Goal: Information Seeking & Learning: Understand process/instructions

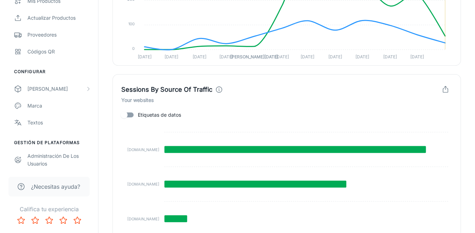
scroll to position [788, 0]
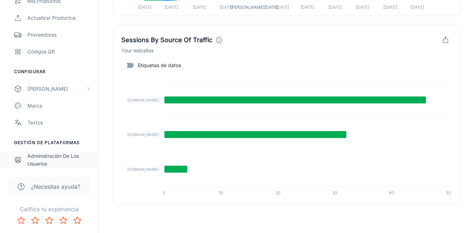
click at [58, 153] on div "Administración de los usuarios" at bounding box center [59, 159] width 64 height 15
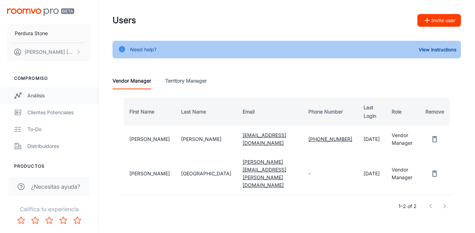
click at [41, 94] on div "Análisis" at bounding box center [59, 96] width 64 height 8
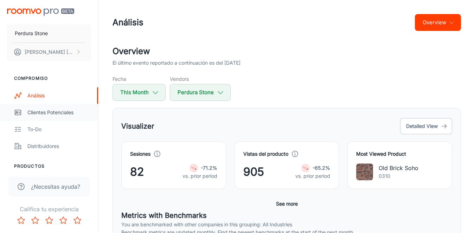
click at [46, 116] on div "Clientes potenciales" at bounding box center [59, 113] width 64 height 8
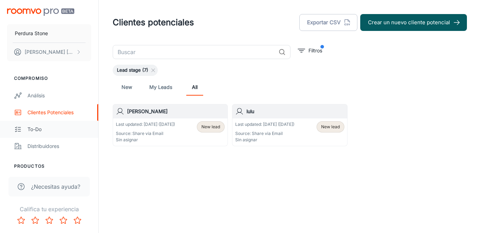
click at [33, 133] on link "To-do" at bounding box center [49, 129] width 98 height 17
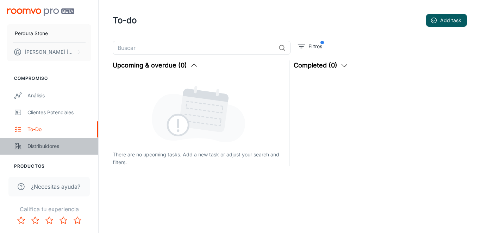
click at [40, 142] on div "Distribuidores" at bounding box center [59, 146] width 64 height 8
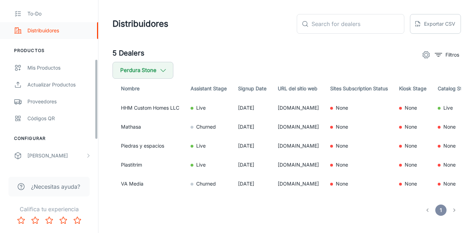
scroll to position [126, 0]
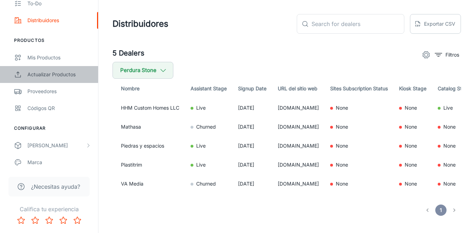
click at [52, 69] on link "Actualizar productos" at bounding box center [49, 74] width 98 height 17
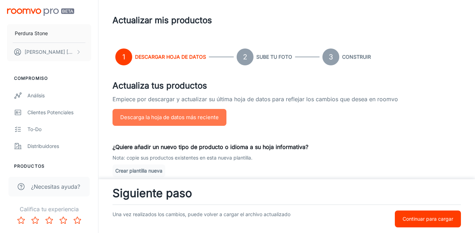
click at [186, 121] on button "Descarga la hoja de datos más reciente" at bounding box center [170, 117] width 114 height 17
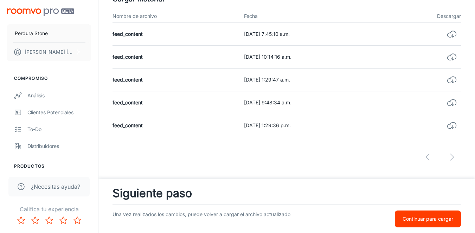
scroll to position [210, 0]
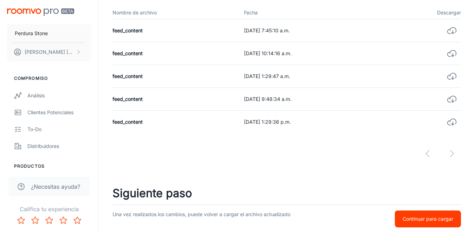
click at [52, 188] on span "¿Necesitas ayuda?" at bounding box center [55, 187] width 49 height 8
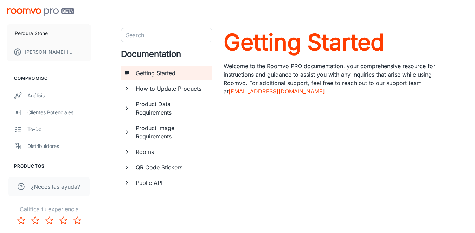
click at [172, 92] on h6 "How to Update Products" at bounding box center [171, 88] width 71 height 8
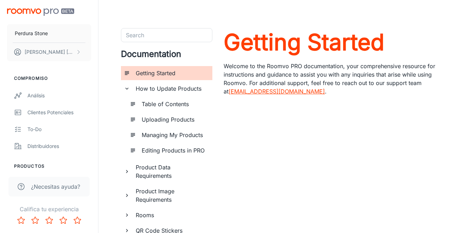
click at [132, 172] on div "Product Data Requirements" at bounding box center [171, 171] width 78 height 23
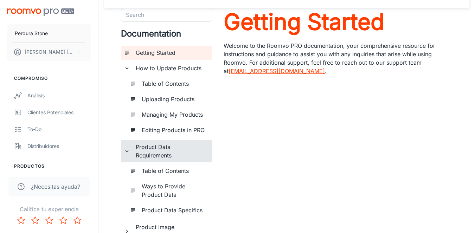
scroll to position [106, 0]
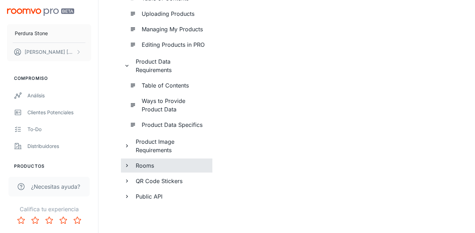
click at [146, 164] on h6 "Rooms" at bounding box center [171, 165] width 71 height 8
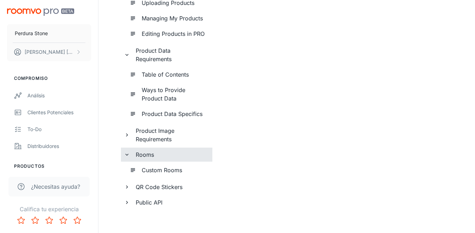
scroll to position [123, 0]
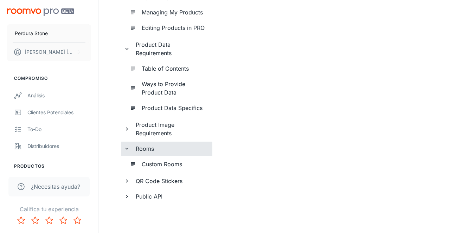
click at [141, 151] on h6 "Rooms" at bounding box center [171, 149] width 71 height 8
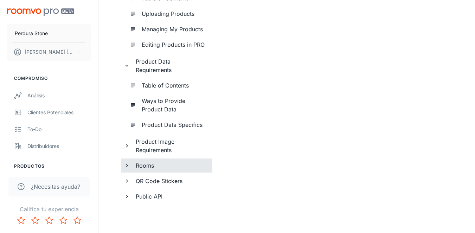
scroll to position [106, 0]
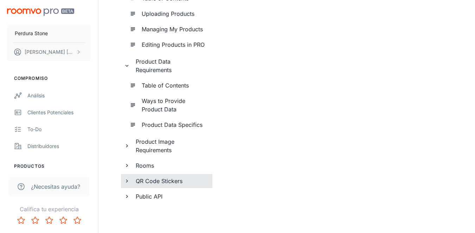
click at [146, 179] on h6 "QR Code Stickers" at bounding box center [171, 181] width 71 height 8
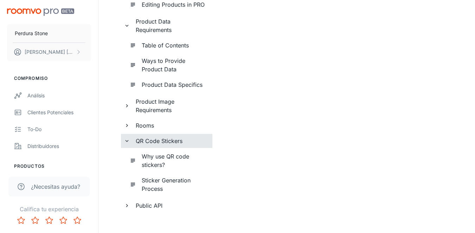
scroll to position [143, 0]
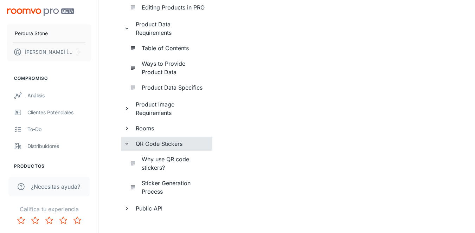
click at [161, 145] on h6 "QR Code Stickers" at bounding box center [171, 144] width 71 height 8
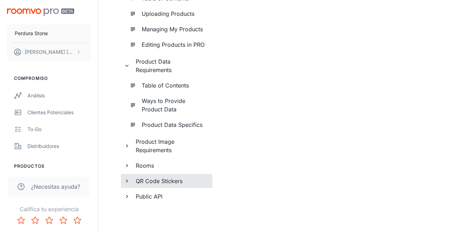
scroll to position [106, 0]
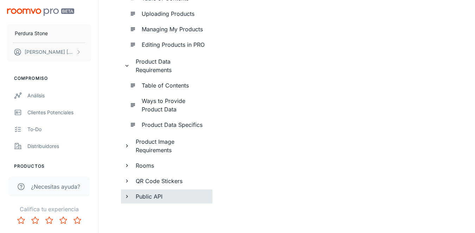
click at [153, 198] on h6 "Public API" at bounding box center [171, 196] width 71 height 8
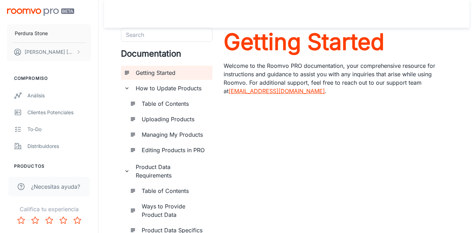
scroll to position [0, 0]
click at [49, 185] on span "¿Necesitas ayuda?" at bounding box center [55, 187] width 49 height 8
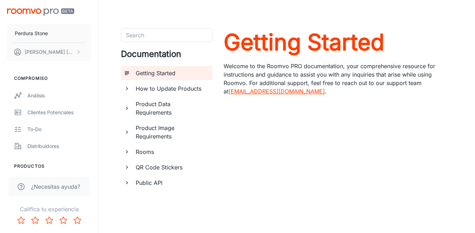
click at [264, 88] on link "support@roomvo.com" at bounding box center [277, 91] width 96 height 7
drag, startPoint x: 284, startPoint y: 92, endPoint x: 223, endPoint y: 91, distance: 61.2
click at [223, 91] on div "Search Search Documentation Getting Started How to Update Products Product Data…" at bounding box center [287, 127] width 332 height 199
copy p "support@roomvo.com ."
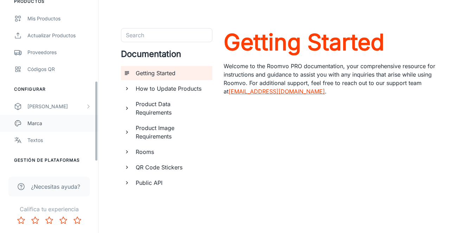
scroll to position [183, 0]
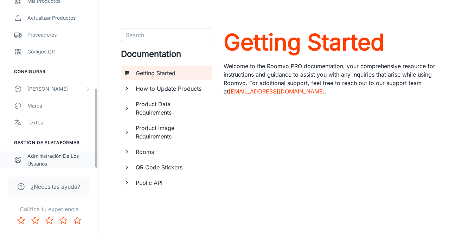
click at [49, 157] on div "Administración de los usuarios" at bounding box center [59, 159] width 64 height 15
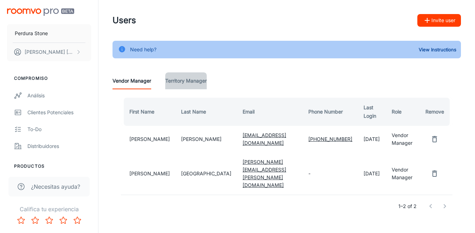
click at [186, 80] on Manager "Territory Manager" at bounding box center [186, 80] width 42 height 17
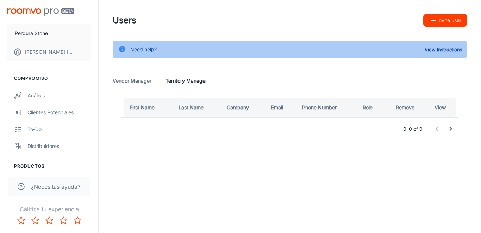
click at [450, 22] on button "Invite user" at bounding box center [445, 20] width 44 height 13
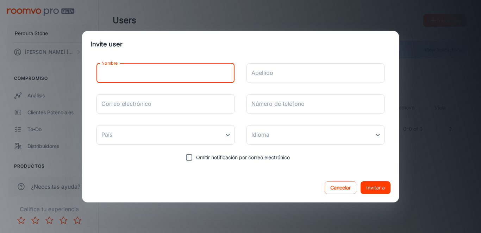
click at [190, 75] on input "Nombre" at bounding box center [165, 73] width 138 height 20
type input "Paulina"
type input "Ramírez"
type input "diam.pau.ramirez@gmail.com"
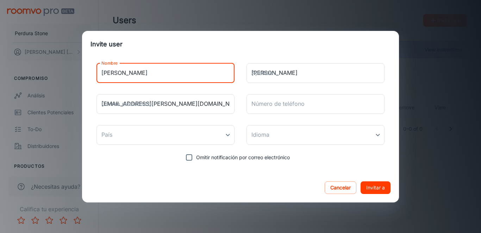
type input "[GEOGRAPHIC_DATA]"
type input "Gabriela"
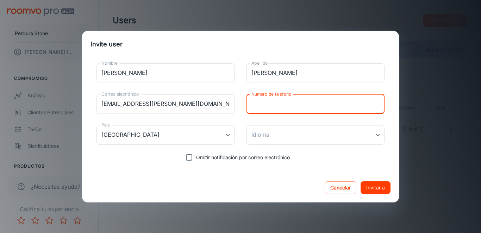
click at [299, 103] on input "Número de teléfono" at bounding box center [315, 104] width 138 height 20
type input "3314862537"
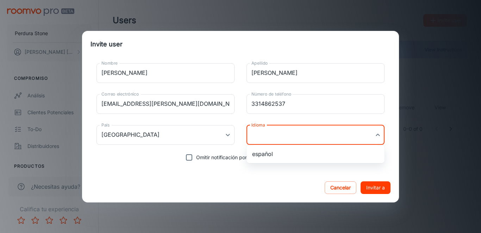
click at [285, 139] on body "Perdura Stone Paulina Ramirez Compromiso Análisis Clientes potenciales To-do Di…" at bounding box center [240, 116] width 481 height 233
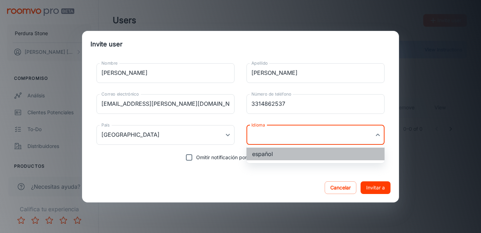
click at [281, 156] on li "español" at bounding box center [315, 154] width 138 height 13
type input "es-mx"
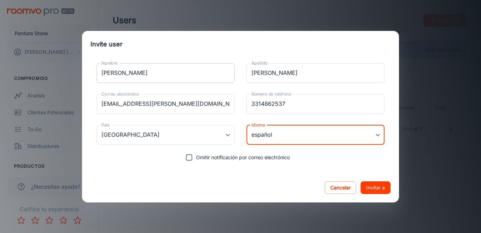
click at [154, 71] on input "Gabriela" at bounding box center [165, 73] width 138 height 20
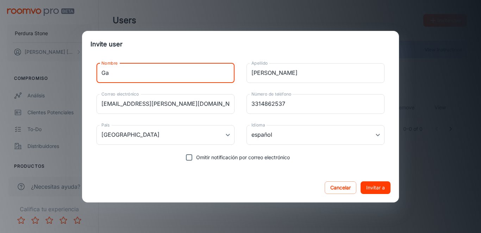
type input "G"
type input "Paulina"
click at [380, 187] on button "Invitar a" at bounding box center [375, 188] width 30 height 13
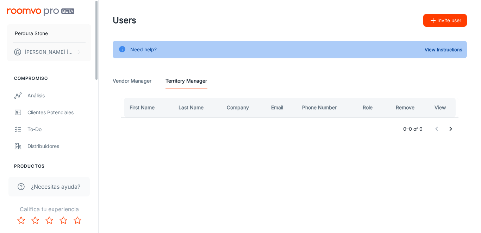
click at [26, 13] on img "scrollable content" at bounding box center [40, 11] width 67 height 7
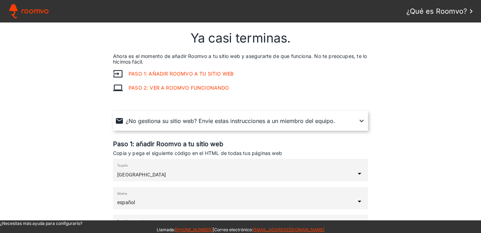
click at [37, 6] on link "Roomvo" at bounding box center [27, 11] width 43 height 15
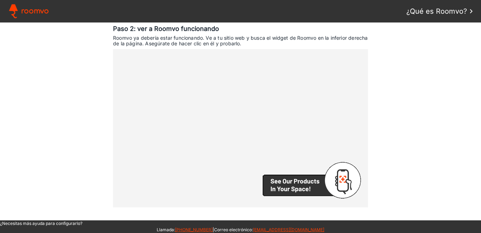
scroll to position [458, 0]
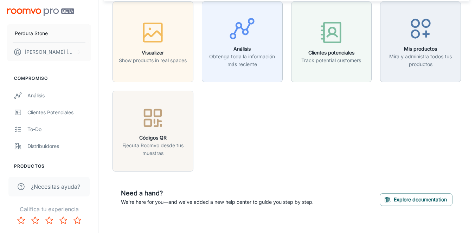
scroll to position [36, 0]
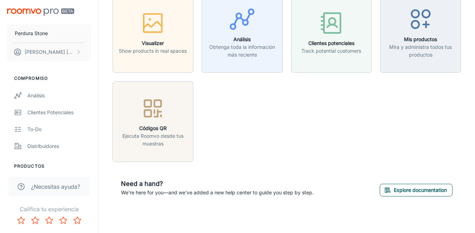
click at [414, 190] on button "Explore documentation" at bounding box center [416, 190] width 73 height 13
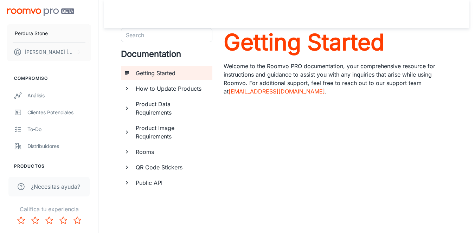
scroll to position [22, 0]
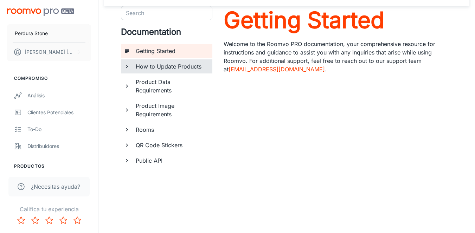
click at [156, 64] on h6 "How to Update Products" at bounding box center [171, 66] width 71 height 8
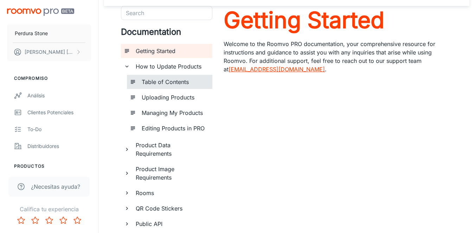
click at [158, 81] on h6 "Table of Contents" at bounding box center [174, 82] width 65 height 8
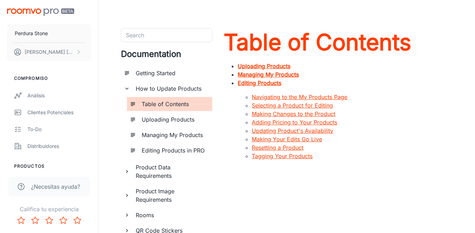
click at [164, 108] on h6 "Table of Contents" at bounding box center [174, 104] width 65 height 8
click at [150, 175] on h6 "Product Data Requirements" at bounding box center [171, 171] width 71 height 17
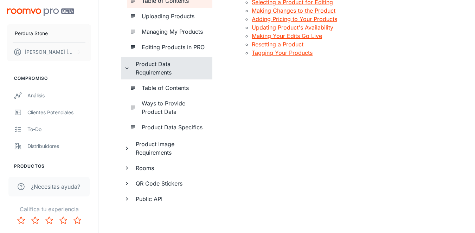
scroll to position [106, 0]
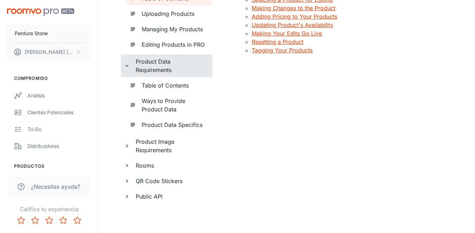
click at [157, 148] on h6 "Product Image Requirements" at bounding box center [171, 146] width 71 height 17
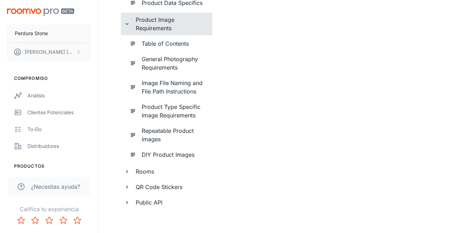
scroll to position [234, 0]
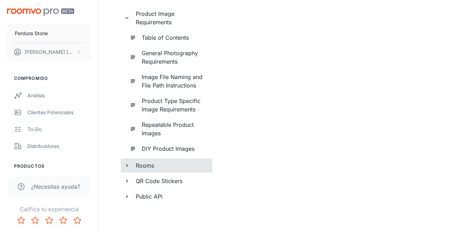
click at [150, 164] on h6 "Rooms" at bounding box center [171, 165] width 71 height 8
click at [147, 163] on h6 "Rooms" at bounding box center [171, 165] width 71 height 8
click at [148, 180] on h6 "QR Code Stickers" at bounding box center [171, 181] width 71 height 8
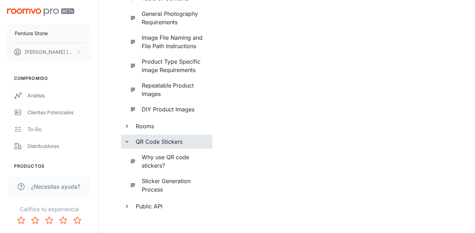
scroll to position [283, 0]
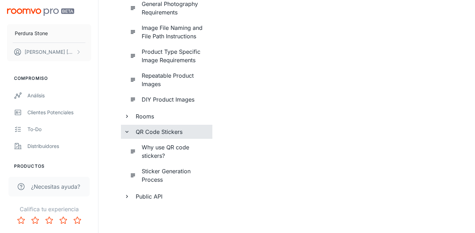
click at [128, 132] on icon "documentation page list" at bounding box center [127, 132] width 3 height 2
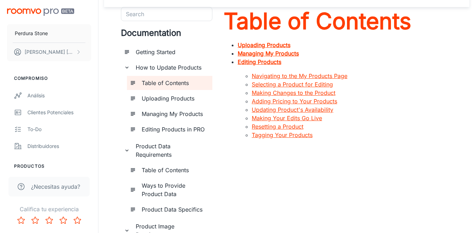
scroll to position [0, 0]
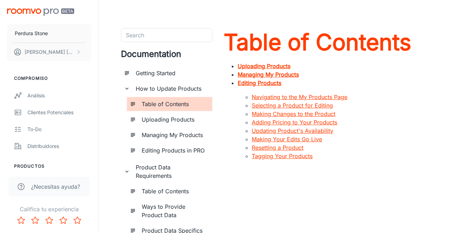
click at [174, 148] on h6 "Editing Products in PRO" at bounding box center [174, 150] width 65 height 8
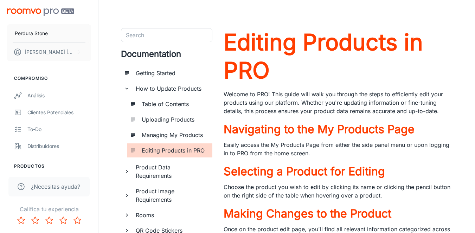
click at [174, 148] on h6 "Editing Products in PRO" at bounding box center [174, 150] width 65 height 8
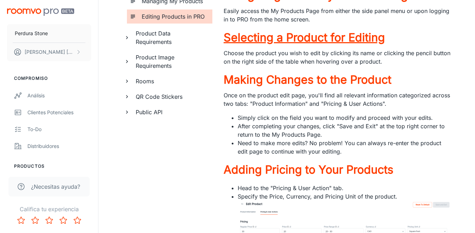
scroll to position [144, 0]
